Goal: Information Seeking & Learning: Learn about a topic

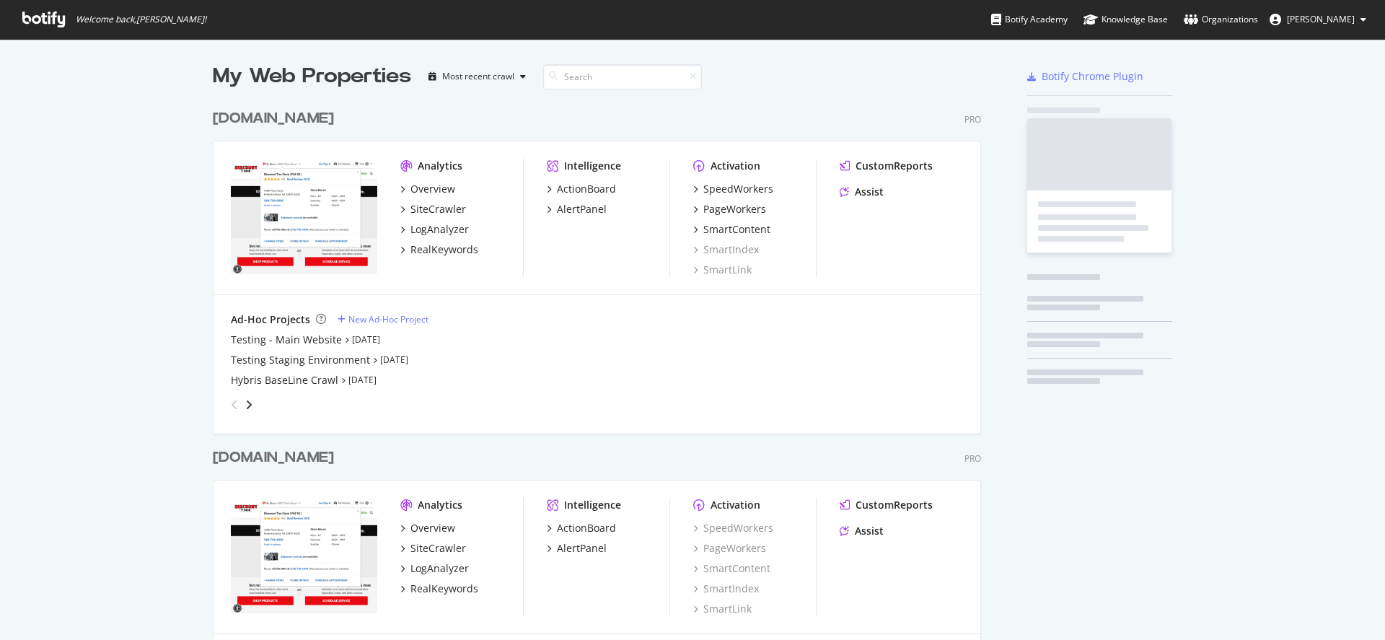
scroll to position [640, 1385]
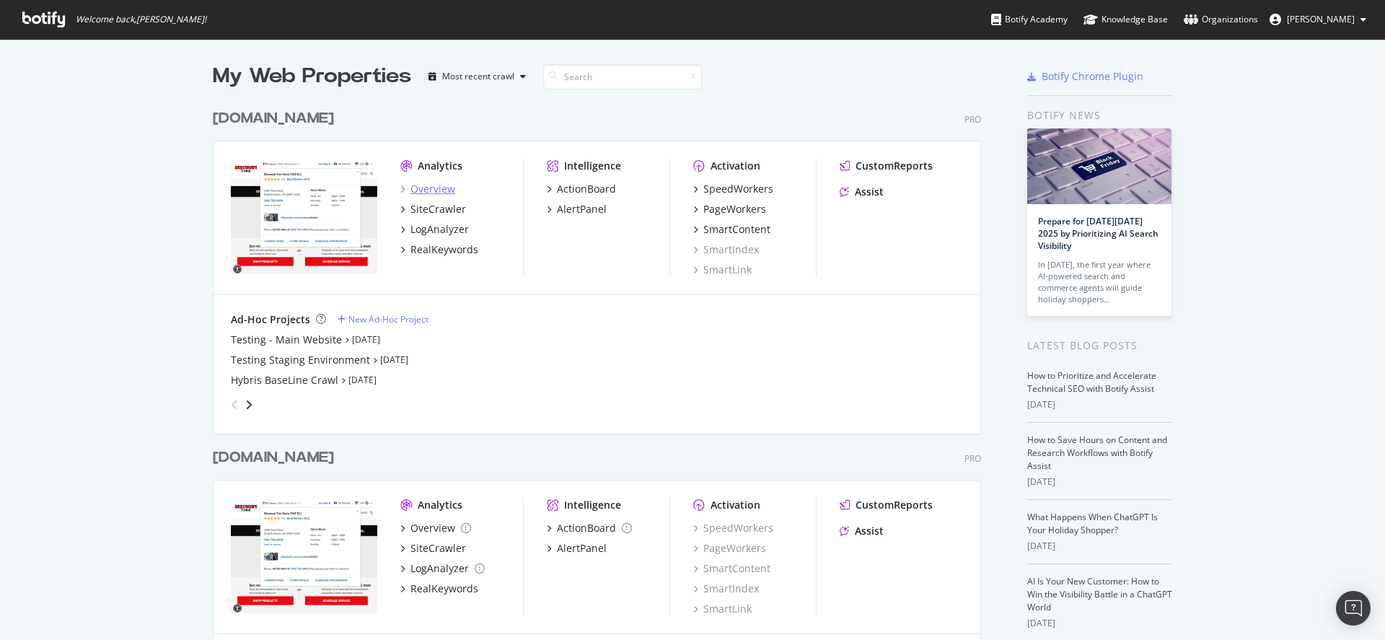
click at [431, 189] on div "Overview" at bounding box center [432, 189] width 45 height 14
